Goal: Transaction & Acquisition: Obtain resource

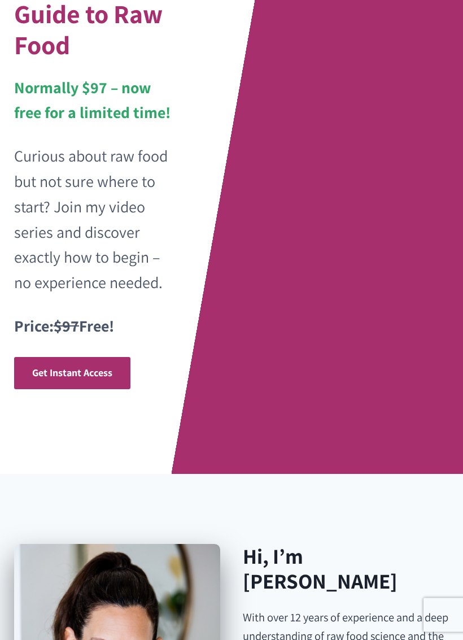
scroll to position [279, 0]
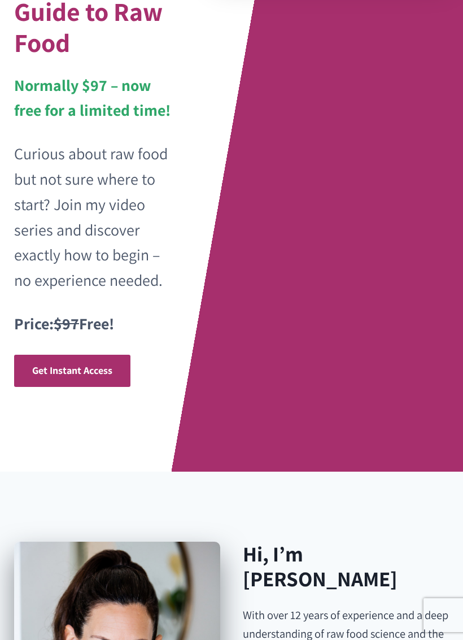
click at [93, 364] on span "Get Instant Access" at bounding box center [72, 370] width 80 height 13
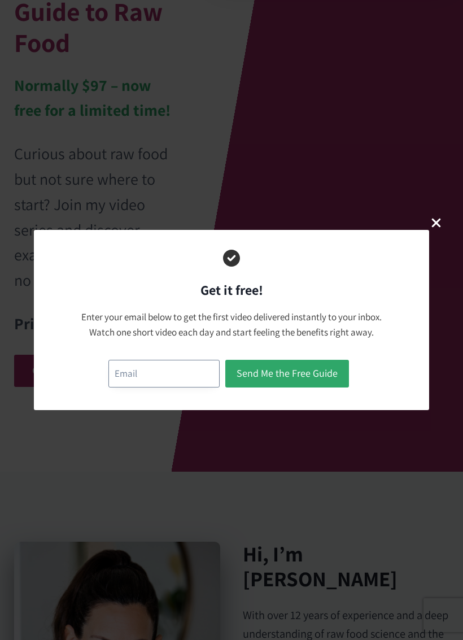
click at [153, 371] on input "email" at bounding box center [164, 374] width 111 height 28
type input "[EMAIL_ADDRESS][DOMAIN_NAME]"
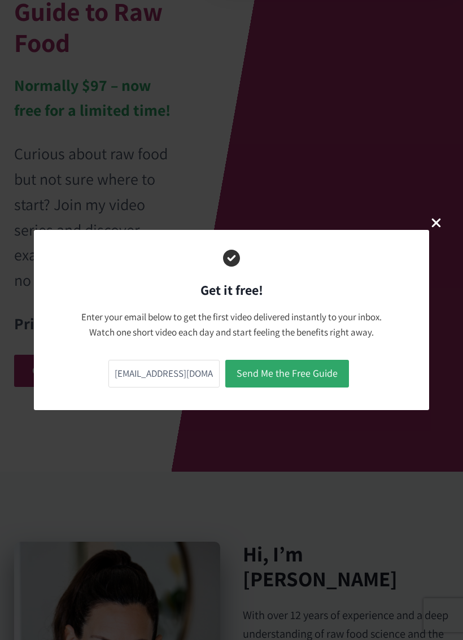
click at [300, 373] on button "Send Me the Free Guide" at bounding box center [288, 374] width 124 height 28
